Goal: Use online tool/utility: Utilize a website feature to perform a specific function

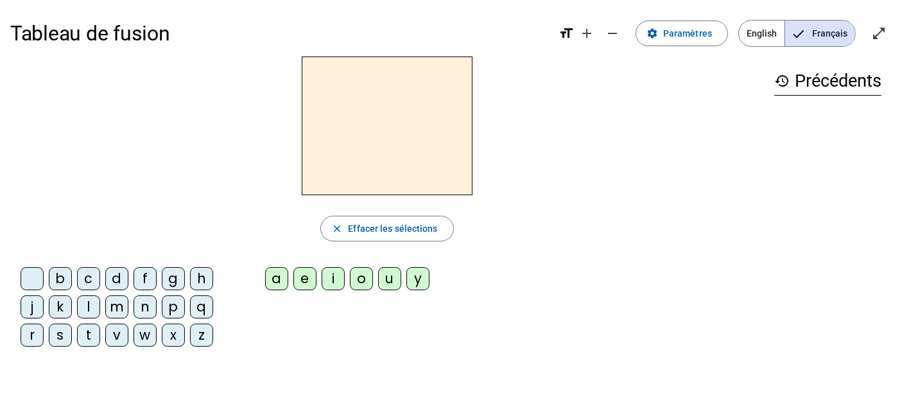
click at [89, 330] on div "t" at bounding box center [88, 334] width 23 height 23
click at [271, 268] on div "a" at bounding box center [276, 278] width 23 height 23
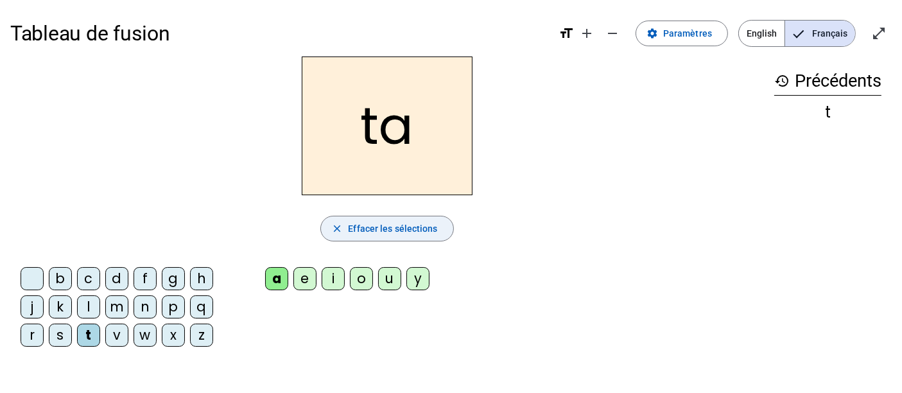
click at [336, 218] on span "button" at bounding box center [387, 228] width 132 height 31
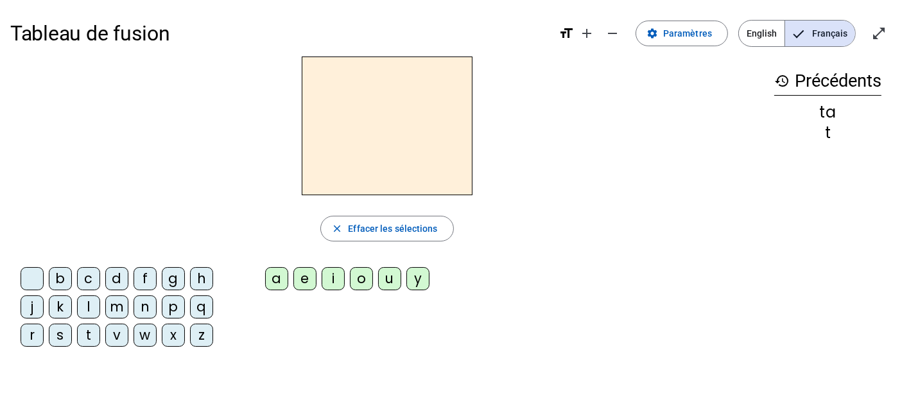
click at [92, 323] on div "t" at bounding box center [88, 334] width 23 height 23
click at [392, 269] on div "u" at bounding box center [389, 278] width 23 height 23
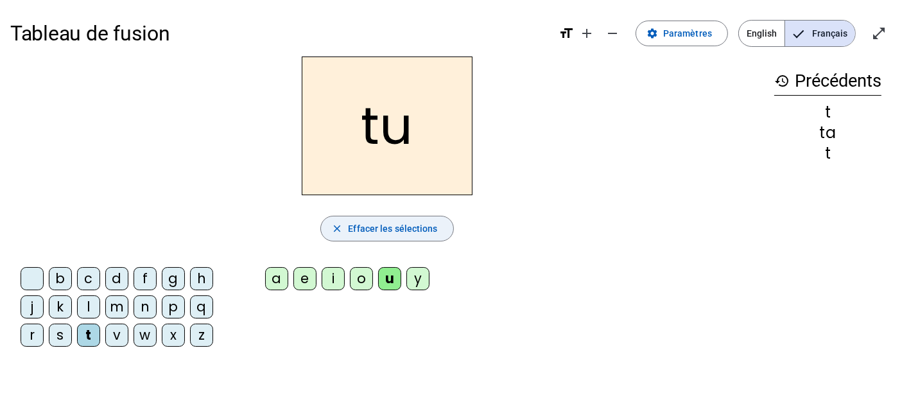
click at [373, 215] on span "button" at bounding box center [387, 228] width 132 height 31
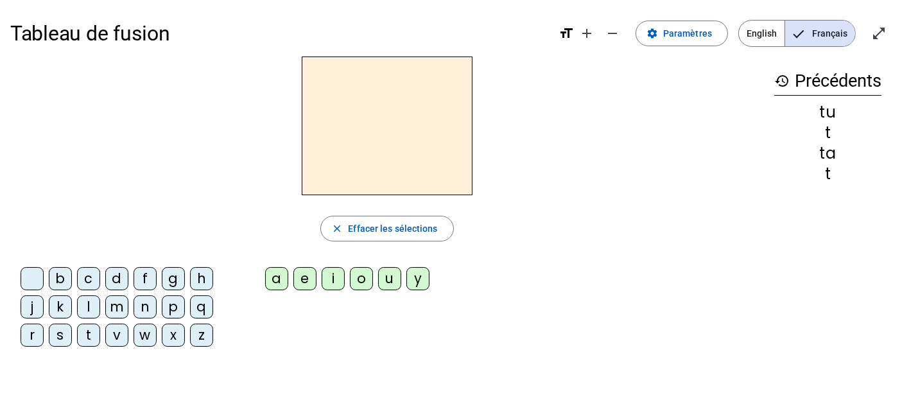
click at [92, 314] on div "l" at bounding box center [88, 306] width 23 height 23
click at [362, 269] on div "o" at bounding box center [361, 278] width 23 height 23
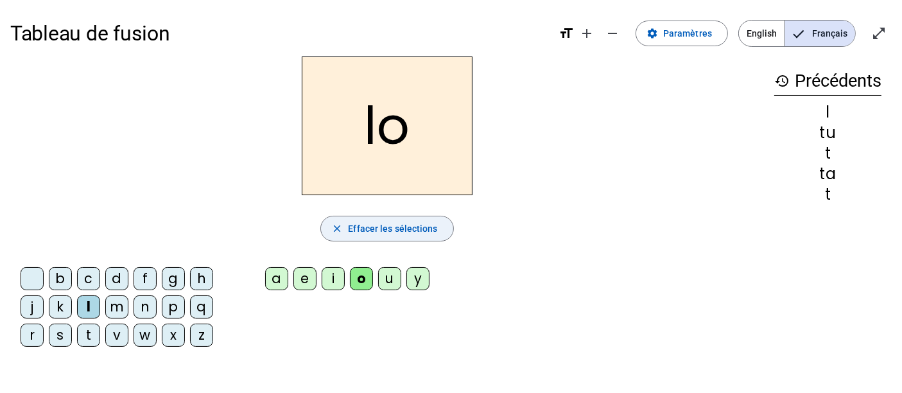
click at [345, 218] on span "button" at bounding box center [387, 228] width 132 height 31
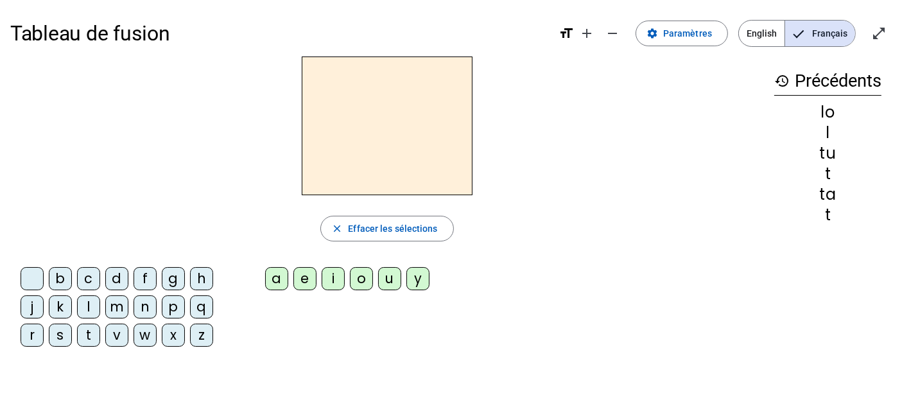
click at [93, 314] on div "l" at bounding box center [88, 306] width 23 height 23
click at [343, 215] on span "button" at bounding box center [387, 228] width 132 height 31
click at [90, 334] on div "t" at bounding box center [88, 334] width 23 height 23
click at [356, 287] on div "o" at bounding box center [361, 278] width 23 height 23
click at [337, 276] on div "i" at bounding box center [333, 278] width 23 height 23
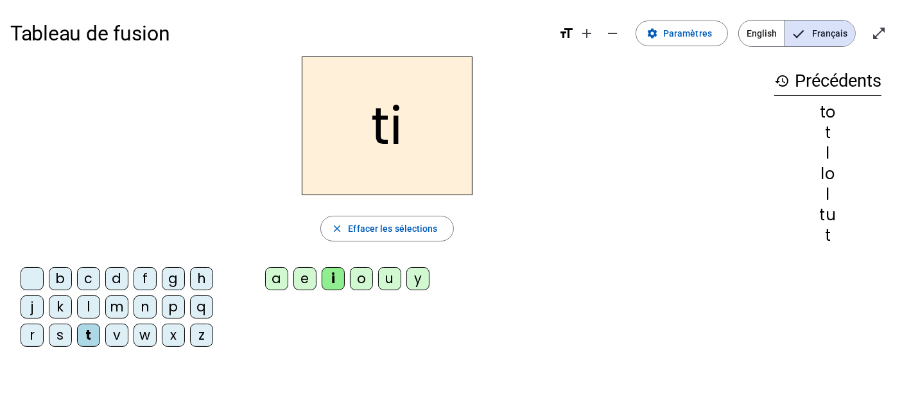
click at [388, 277] on div "u" at bounding box center [389, 278] width 23 height 23
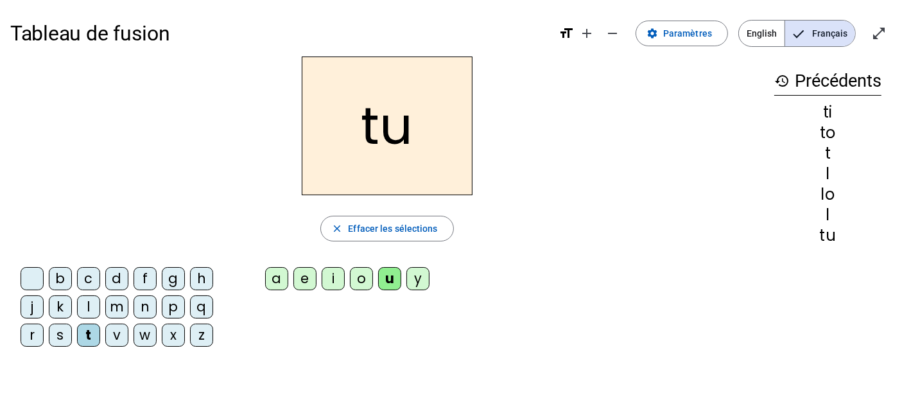
click at [284, 281] on div "a" at bounding box center [276, 278] width 23 height 23
click at [336, 280] on div "i" at bounding box center [333, 278] width 23 height 23
click at [367, 278] on div "o" at bounding box center [361, 278] width 23 height 23
click at [387, 276] on div "u" at bounding box center [389, 278] width 23 height 23
click at [357, 270] on div "o" at bounding box center [361, 278] width 23 height 23
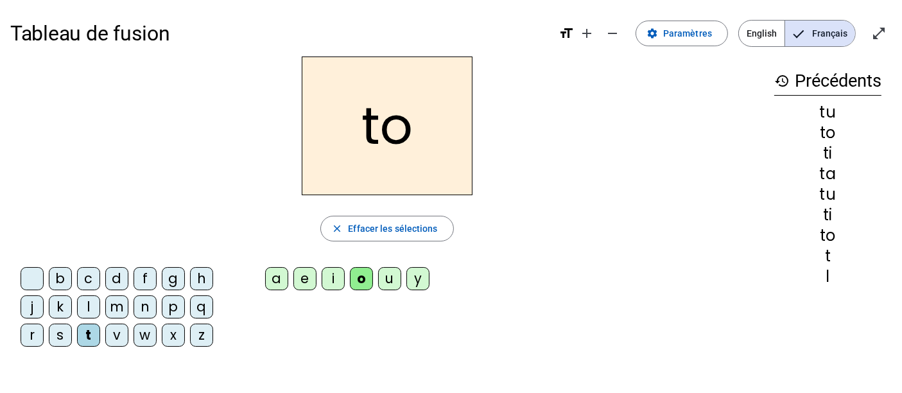
click at [390, 282] on div "u" at bounding box center [389, 278] width 23 height 23
click at [364, 279] on div "o" at bounding box center [361, 278] width 23 height 23
click at [383, 280] on div "u" at bounding box center [389, 278] width 23 height 23
click at [285, 284] on div "a" at bounding box center [276, 278] width 23 height 23
click at [333, 279] on div "i" at bounding box center [333, 278] width 23 height 23
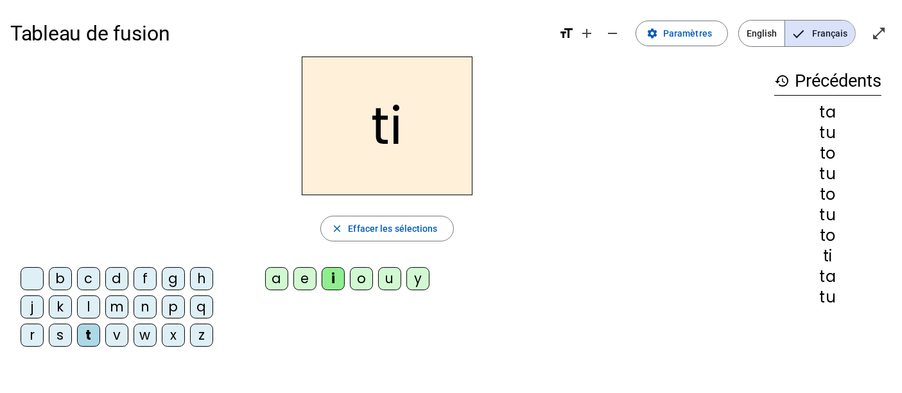
click at [299, 279] on div "e" at bounding box center [304, 278] width 23 height 23
click at [390, 274] on div "u" at bounding box center [389, 278] width 23 height 23
click at [277, 272] on div "a" at bounding box center [276, 278] width 23 height 23
click at [418, 274] on div "y" at bounding box center [417, 278] width 23 height 23
click at [334, 282] on div "i" at bounding box center [333, 278] width 23 height 23
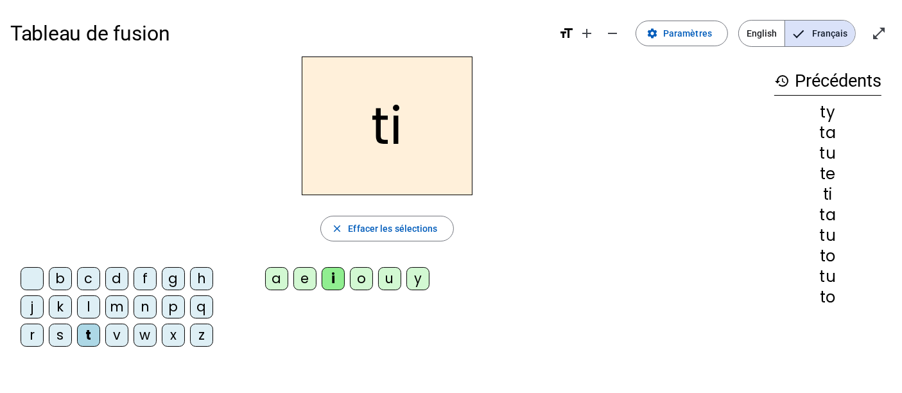
click at [424, 286] on div "y" at bounding box center [417, 278] width 23 height 23
click at [521, 253] on div "ty close Effacer les sélections b c d f g h j k l m n p q r s t v w x z a e i o…" at bounding box center [386, 206] width 753 height 300
